Goal: Task Accomplishment & Management: Complete application form

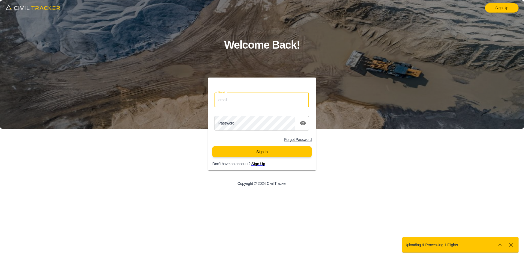
click at [225, 99] on input "Email" at bounding box center [262, 100] width 95 height 14
type input "support@civiltracker.xyz"
click at [273, 114] on div "Password password" at bounding box center [262, 123] width 108 height 19
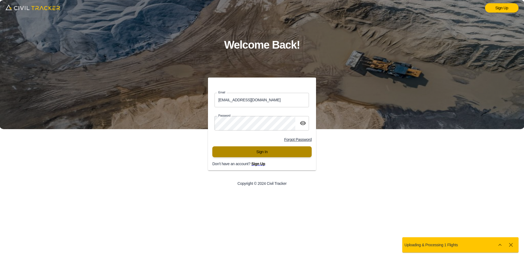
click at [248, 156] on button "Sign In" at bounding box center [262, 151] width 99 height 11
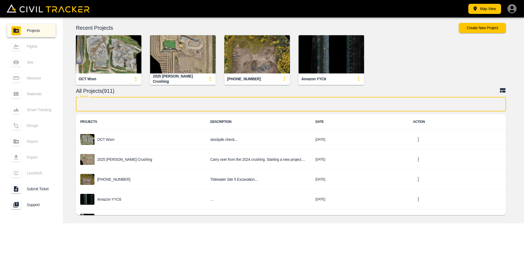
click at [213, 103] on input "text" at bounding box center [291, 104] width 430 height 14
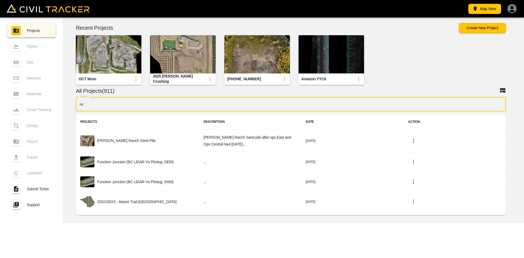
type input "nc"
click at [120, 203] on p "25GC00XX - Airport Trail-[GEOGRAPHIC_DATA]" at bounding box center [136, 202] width 79 height 4
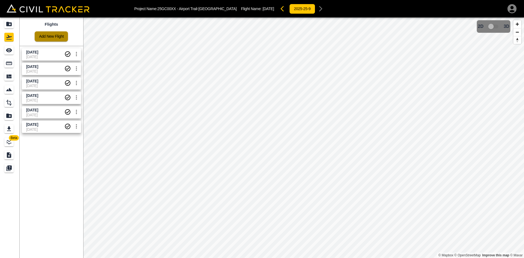
click at [55, 35] on link "Add New Flight" at bounding box center [51, 36] width 33 height 10
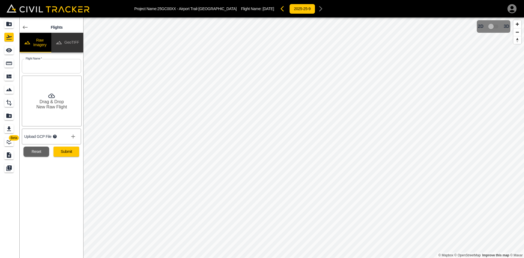
click at [71, 39] on button "GeoTIFF" at bounding box center [67, 43] width 32 height 20
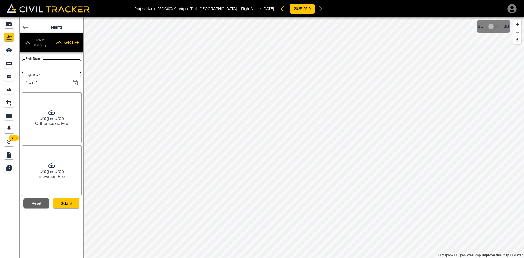
click at [46, 66] on input "text" at bounding box center [51, 66] width 59 height 14
type input "[DATE]"
click at [56, 117] on h6 "Drag & Drop" at bounding box center [52, 118] width 24 height 5
click at [61, 171] on h6 "Drag & Drop" at bounding box center [52, 171] width 24 height 5
click at [73, 204] on button "Submit" at bounding box center [67, 203] width 26 height 10
